Goal: Transaction & Acquisition: Purchase product/service

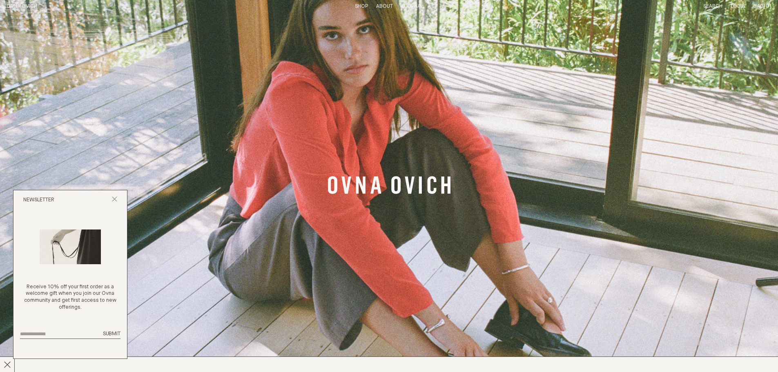
click at [358, 5] on link "Shop" at bounding box center [361, 6] width 13 height 5
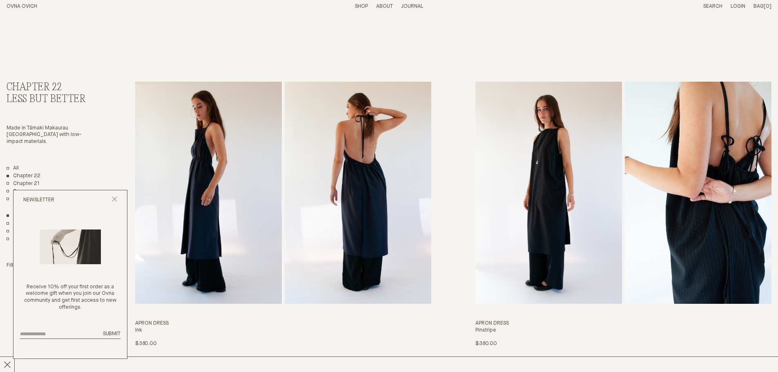
click at [114, 197] on icon "Close popup" at bounding box center [114, 198] width 5 height 5
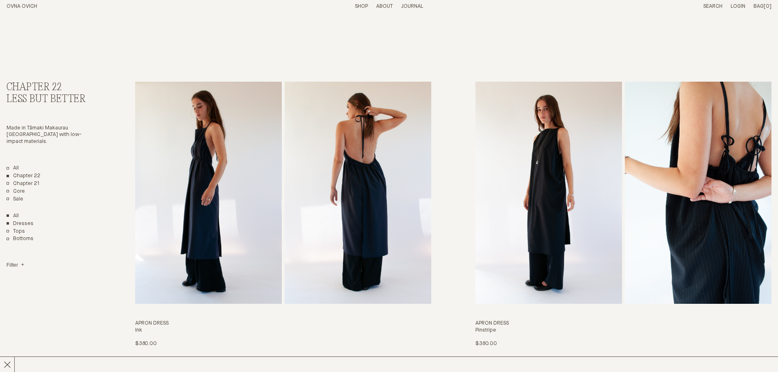
click at [24, 220] on link "Dresses" at bounding box center [20, 223] width 27 height 7
